Goal: Task Accomplishment & Management: Use online tool/utility

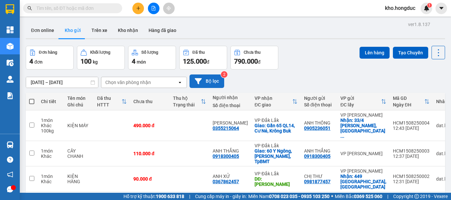
click at [215, 79] on button "Bộ lọc" at bounding box center [207, 82] width 35 height 14
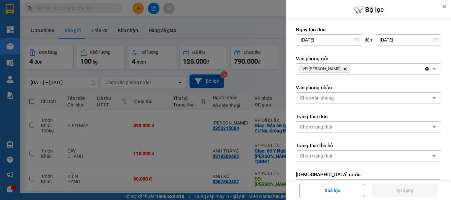
click at [344, 68] on icon "VP Hồ Chí Minh, close by backspace" at bounding box center [345, 69] width 3 height 3
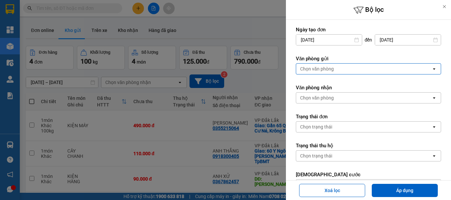
click at [336, 68] on div "Chọn văn phòng" at bounding box center [363, 69] width 135 height 11
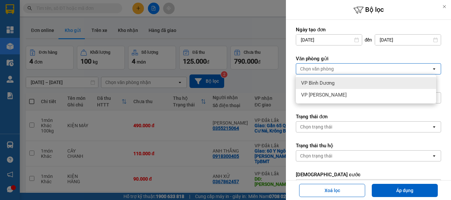
drag, startPoint x: 311, startPoint y: 96, endPoint x: 313, endPoint y: 83, distance: 13.4
click at [313, 83] on ul "VP Bình Dương VP [PERSON_NAME]" at bounding box center [366, 89] width 140 height 29
click at [313, 83] on span "VP Bình Dương" at bounding box center [317, 83] width 33 height 7
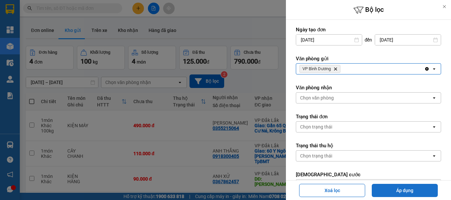
drag, startPoint x: 419, startPoint y: 188, endPoint x: 409, endPoint y: 181, distance: 12.1
click at [419, 187] on button "Áp dụng" at bounding box center [405, 190] width 66 height 13
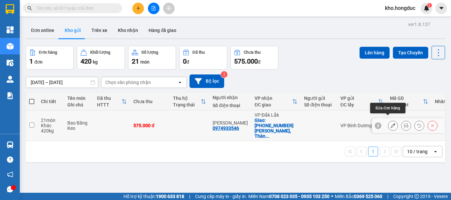
click at [391, 124] on icon at bounding box center [393, 126] width 5 height 5
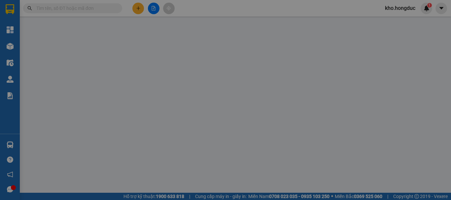
type input "0974933546"
type input "[PERSON_NAME]"
checkbox input "true"
type input "[PHONE_NUMBER] [PERSON_NAME], Thành công, BMT"
type input "575.000"
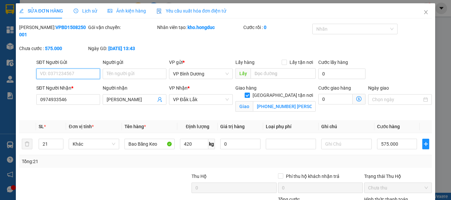
scroll to position [53, 0]
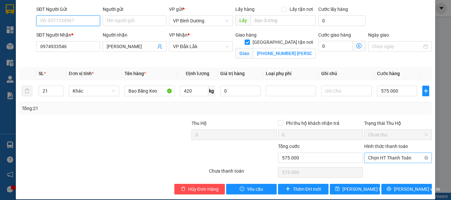
click at [381, 153] on span "Chọn HT Thanh Toán" at bounding box center [398, 158] width 60 height 10
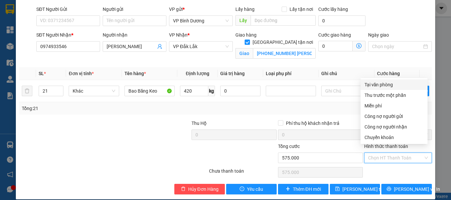
click at [388, 86] on div "Tại văn phòng" at bounding box center [394, 84] width 59 height 7
type input "0"
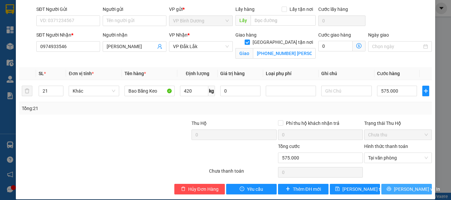
click at [405, 186] on span "[PERSON_NAME] và In" at bounding box center [417, 189] width 46 height 7
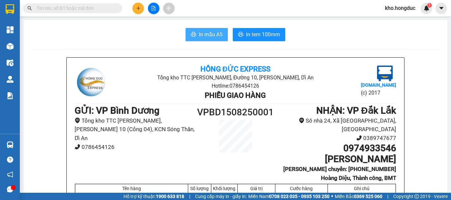
click at [205, 40] on button "In mẫu A5" at bounding box center [207, 34] width 42 height 13
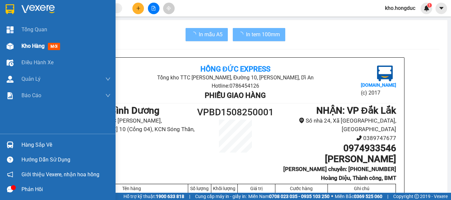
click at [15, 42] on div at bounding box center [10, 47] width 12 height 12
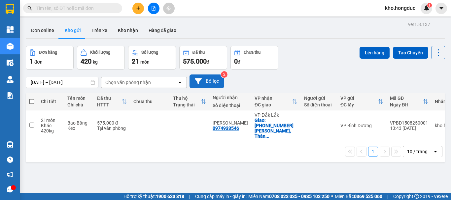
click at [207, 82] on button "Bộ lọc" at bounding box center [207, 82] width 35 height 14
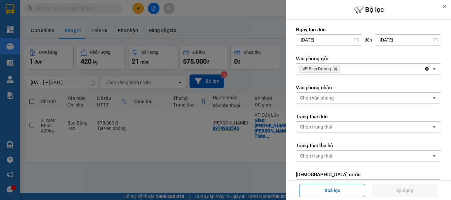
click at [333, 70] on span "VP [PERSON_NAME]" at bounding box center [320, 69] width 41 height 8
click at [337, 70] on icon "VP Bình Dương, close by backspace" at bounding box center [335, 69] width 3 height 3
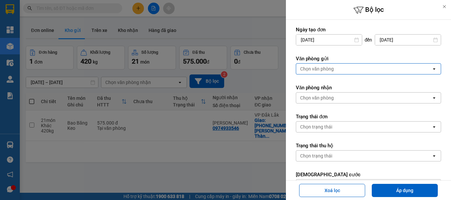
click at [337, 70] on div "Chọn văn phòng" at bounding box center [363, 69] width 135 height 11
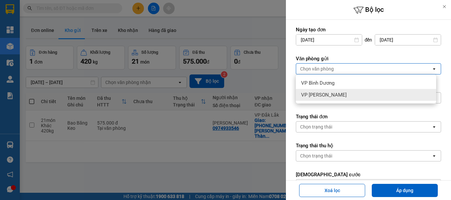
click at [319, 92] on span "VP [PERSON_NAME]" at bounding box center [324, 95] width 46 height 7
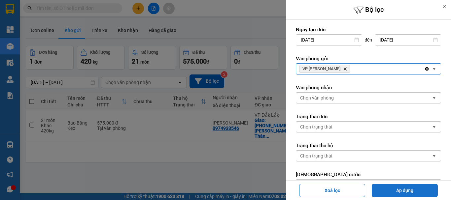
click at [410, 192] on button "Áp dụng" at bounding box center [405, 190] width 66 height 13
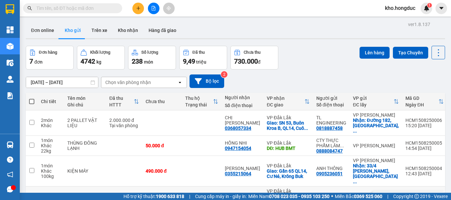
scroll to position [88, 0]
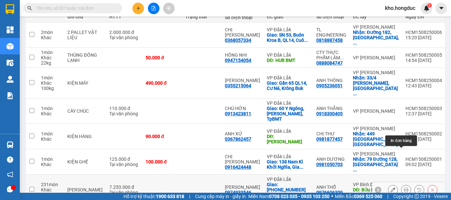
click at [402, 185] on button at bounding box center [406, 191] width 9 height 12
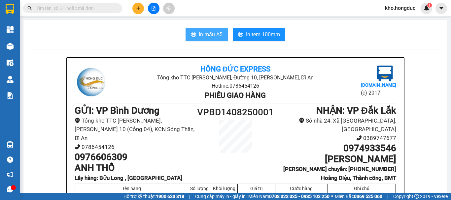
click at [195, 34] on button "In mẫu A5" at bounding box center [207, 34] width 42 height 13
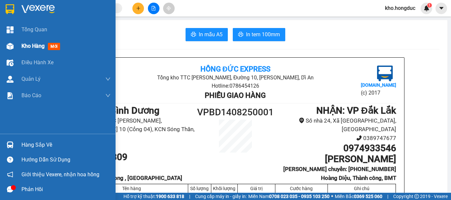
click at [21, 49] on div "Kho hàng mới" at bounding box center [58, 46] width 116 height 17
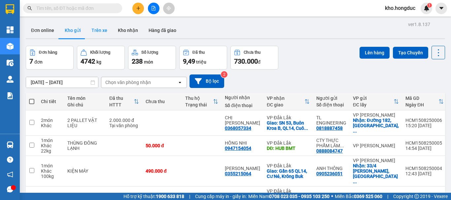
click at [103, 30] on button "Trên xe" at bounding box center [99, 30] width 26 height 16
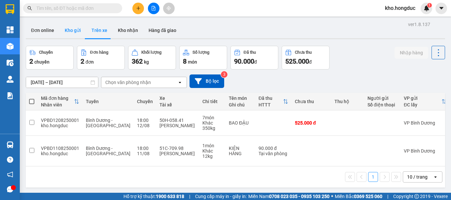
click at [60, 29] on button "Kho gửi" at bounding box center [72, 30] width 27 height 16
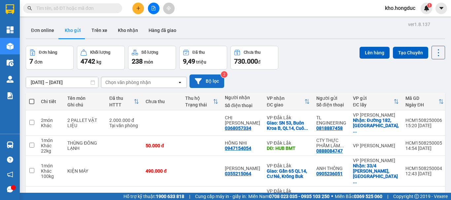
click at [212, 80] on button "Bộ lọc" at bounding box center [207, 82] width 35 height 14
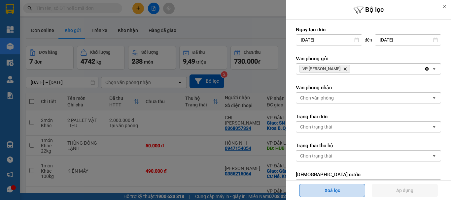
click at [344, 190] on button "Xoá lọc" at bounding box center [332, 190] width 66 height 13
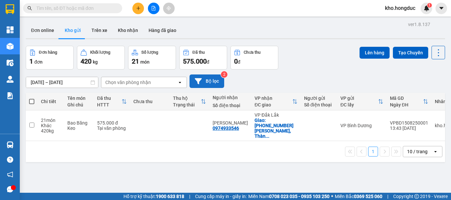
click at [204, 78] on button "Bộ lọc" at bounding box center [207, 82] width 35 height 14
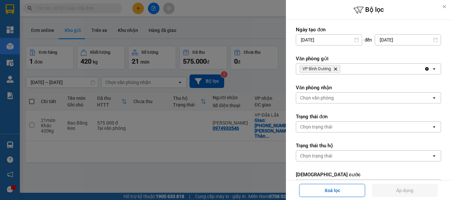
click at [333, 71] on span "VP [PERSON_NAME]" at bounding box center [320, 69] width 41 height 8
click at [336, 69] on icon "VP Bình Dương, close by backspace" at bounding box center [335, 69] width 3 height 3
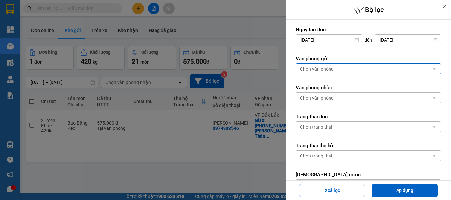
click at [336, 69] on div "Chọn văn phòng" at bounding box center [363, 69] width 135 height 11
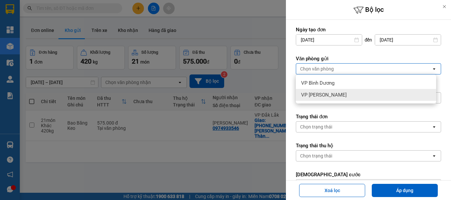
click at [324, 94] on span "VP [PERSON_NAME]" at bounding box center [324, 95] width 46 height 7
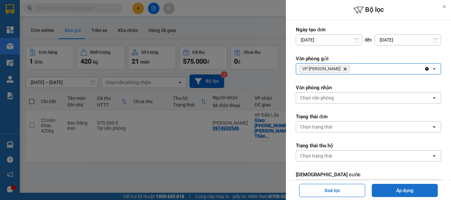
click at [400, 191] on button "Áp dụng" at bounding box center [405, 190] width 66 height 13
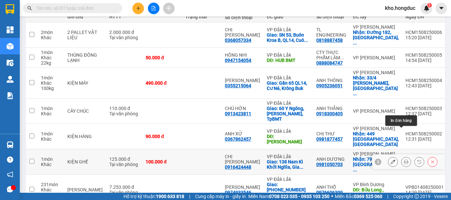
click at [402, 157] on button at bounding box center [406, 163] width 9 height 12
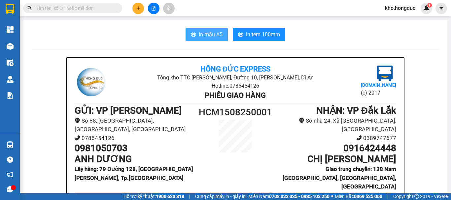
click at [211, 34] on span "In mẫu A5" at bounding box center [211, 34] width 24 height 8
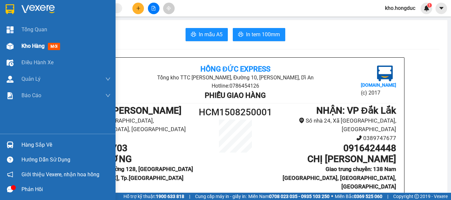
drag, startPoint x: 21, startPoint y: 44, endPoint x: 52, endPoint y: 44, distance: 31.0
click at [21, 43] on div "Kho hàng mới" at bounding box center [58, 46] width 116 height 17
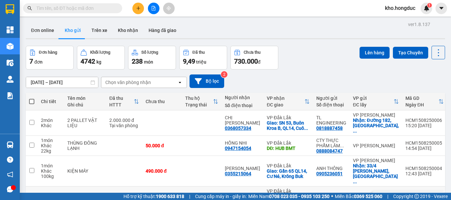
scroll to position [33, 0]
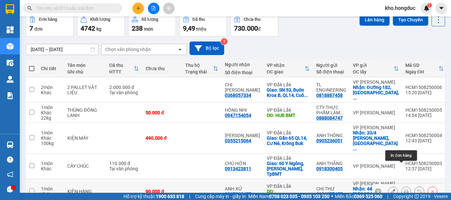
click at [404, 190] on icon at bounding box center [406, 192] width 5 height 5
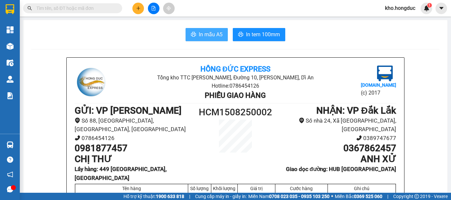
click at [202, 34] on span "In mẫu A5" at bounding box center [211, 34] width 24 height 8
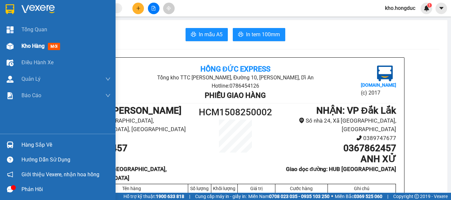
click at [16, 46] on div "Kho hàng mới" at bounding box center [58, 46] width 116 height 17
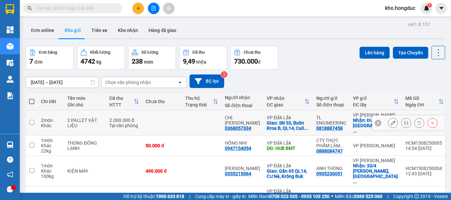
scroll to position [88, 0]
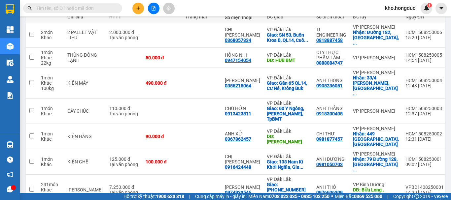
drag, startPoint x: 224, startPoint y: 191, endPoint x: 242, endPoint y: 179, distance: 21.1
click at [225, 191] on main "ver 1.8.137 Đơn online Kho gửi Trên xe Kho nhận Hàng đã giao Đơn hàng 7 đơn Khố…" at bounding box center [225, 96] width 451 height 193
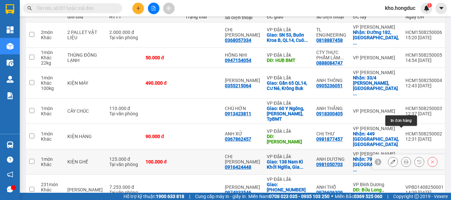
click at [404, 160] on icon at bounding box center [406, 162] width 5 height 5
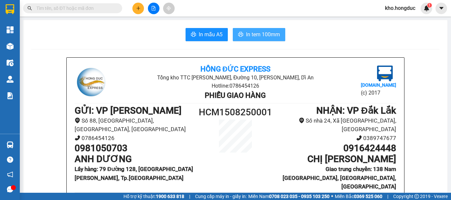
click at [249, 38] on span "In tem 100mm" at bounding box center [263, 34] width 34 height 8
click at [250, 41] on button "In tem 100mm" at bounding box center [259, 34] width 53 height 13
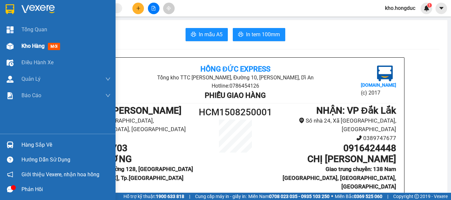
drag, startPoint x: 18, startPoint y: 45, endPoint x: 34, endPoint y: 59, distance: 21.6
click at [18, 45] on div "Kho hàng mới" at bounding box center [58, 46] width 116 height 17
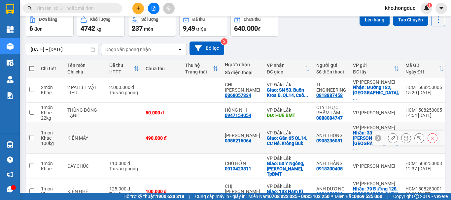
scroll to position [68, 0]
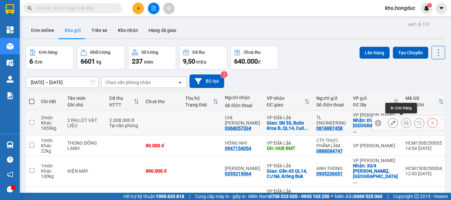
click at [406, 118] on div at bounding box center [406, 123] width 10 height 10
click at [404, 122] on icon at bounding box center [406, 123] width 5 height 5
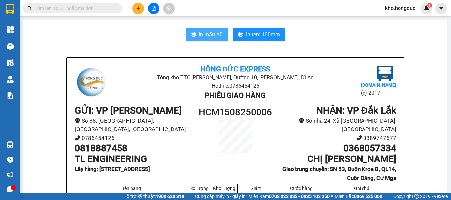
drag, startPoint x: 215, startPoint y: 33, endPoint x: 221, endPoint y: 35, distance: 6.4
click at [215, 33] on span "In mẫu A5" at bounding box center [211, 34] width 24 height 8
drag, startPoint x: 425, startPoint y: 69, endPoint x: 425, endPoint y: 37, distance: 31.7
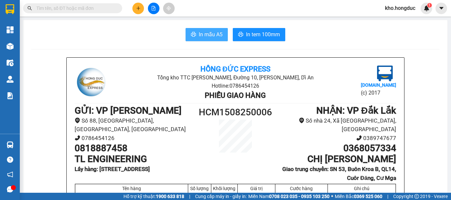
click at [199, 36] on span "In mẫu A5" at bounding box center [211, 34] width 24 height 8
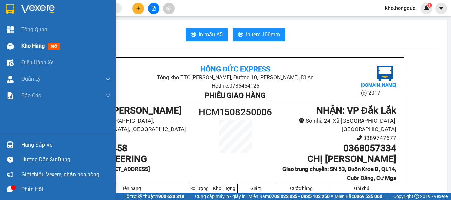
click at [17, 47] on div "Kho hàng mới" at bounding box center [58, 46] width 116 height 17
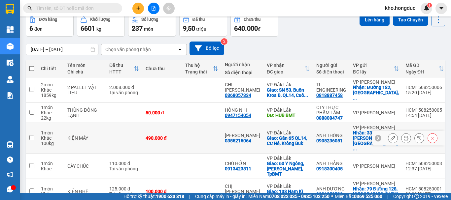
scroll to position [66, 0]
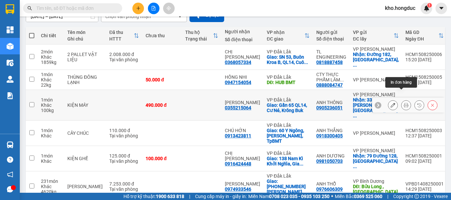
click at [404, 103] on icon at bounding box center [406, 105] width 5 height 5
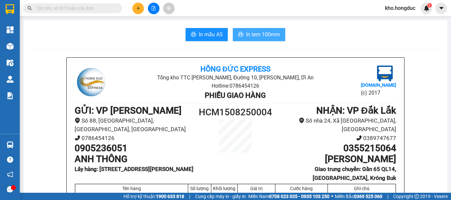
drag, startPoint x: 244, startPoint y: 35, endPoint x: 240, endPoint y: 42, distance: 8.3
click at [246, 35] on span "In tem 100mm" at bounding box center [263, 34] width 34 height 8
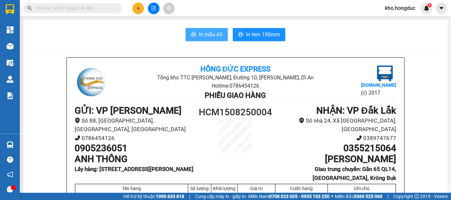
click at [195, 34] on button "In mẫu A5" at bounding box center [207, 34] width 42 height 13
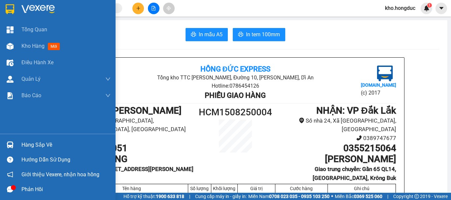
click at [15, 46] on div at bounding box center [10, 47] width 12 height 12
